Goal: Information Seeking & Learning: Learn about a topic

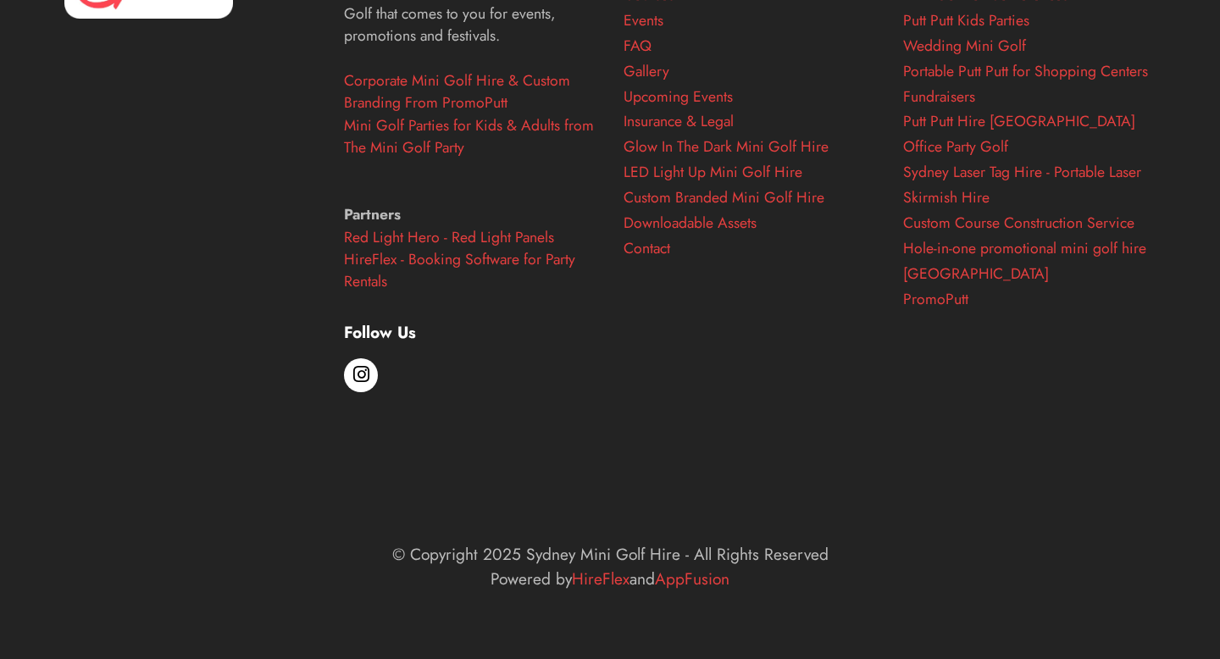
scroll to position [5185, 0]
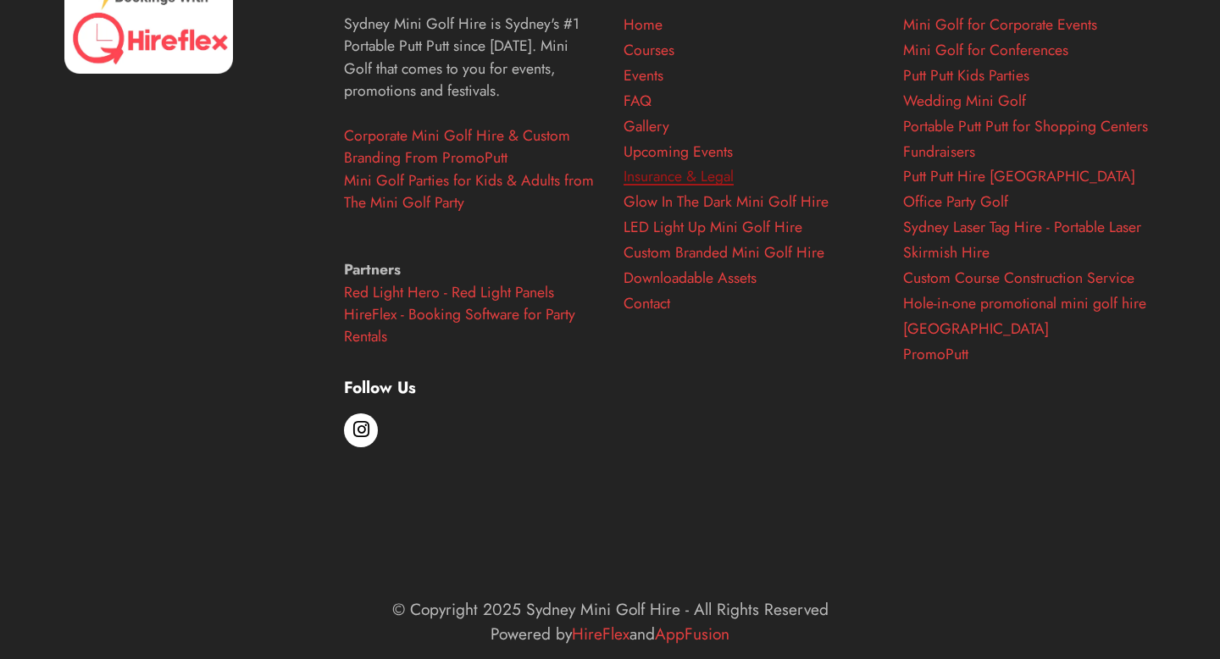
click at [706, 186] on link "Insurance & Legal" at bounding box center [678, 176] width 110 height 22
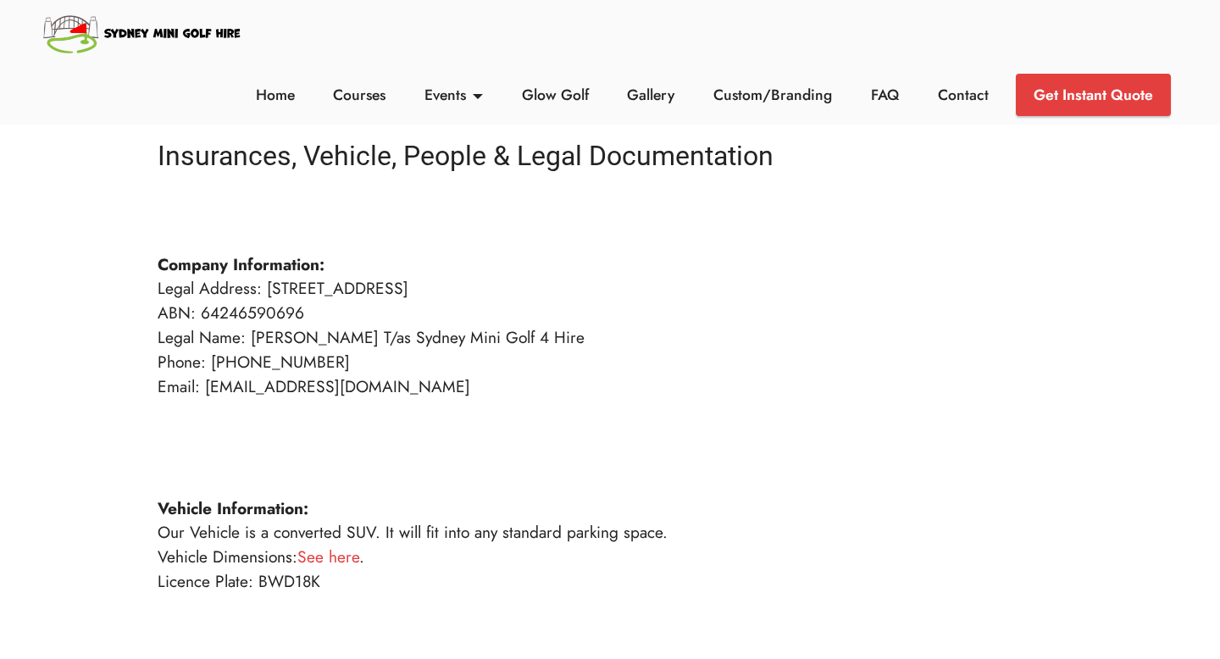
click at [896, 113] on li "FAQ" at bounding box center [884, 95] width 67 height 42
click at [896, 108] on li "FAQ" at bounding box center [884, 95] width 67 height 42
click at [896, 103] on link "FAQ" at bounding box center [885, 95] width 37 height 22
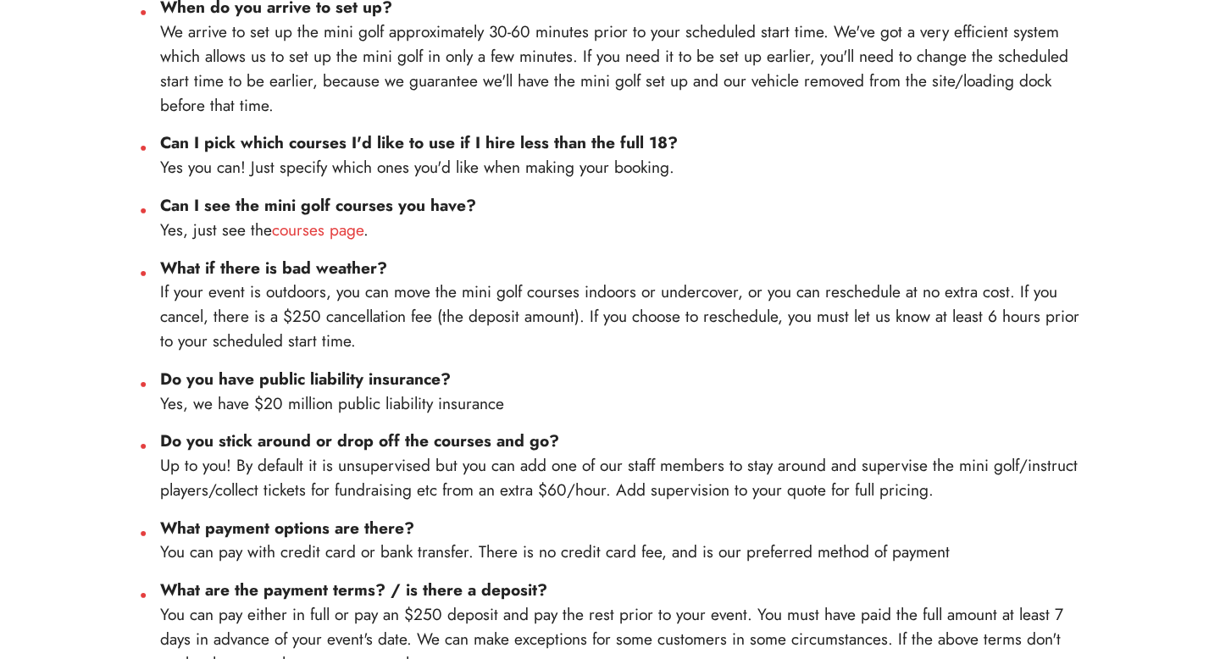
scroll to position [1110, 0]
